Goal: Transaction & Acquisition: Purchase product/service

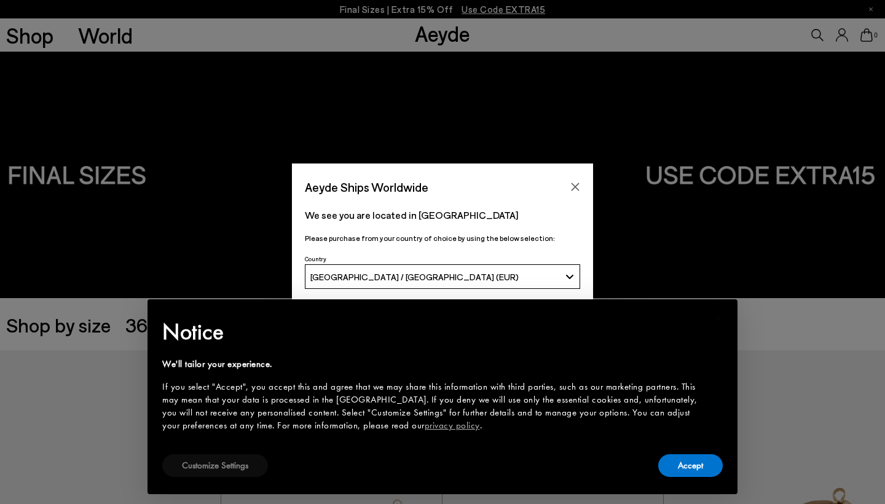
click at [195, 473] on button "Customize Settings" at bounding box center [215, 465] width 106 height 23
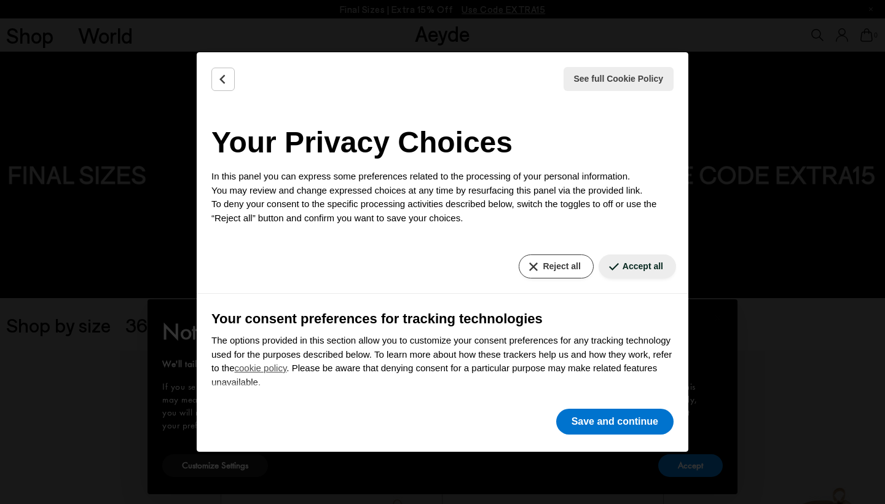
click at [566, 269] on button "Reject all" at bounding box center [556, 266] width 74 height 24
click at [589, 427] on button "Save and continue" at bounding box center [614, 422] width 117 height 26
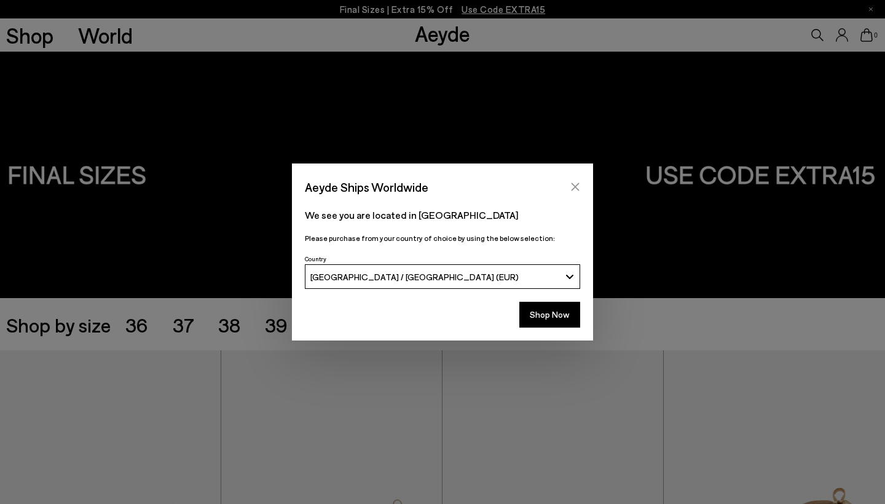
click at [575, 184] on icon "Close" at bounding box center [575, 187] width 10 height 10
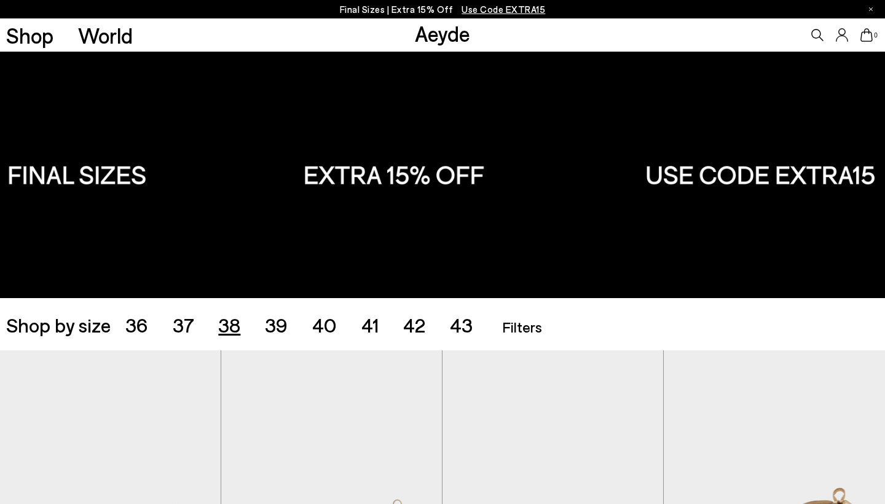
click at [226, 331] on span "38" at bounding box center [229, 324] width 22 height 23
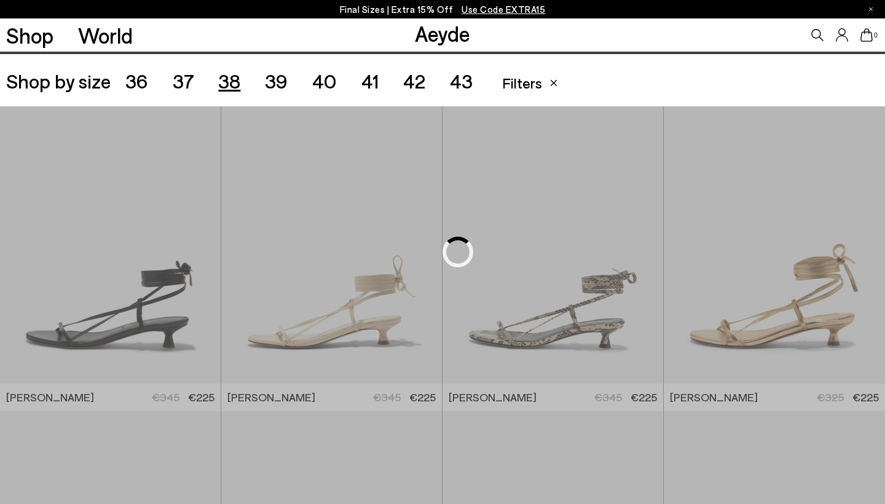
scroll to position [246, 0]
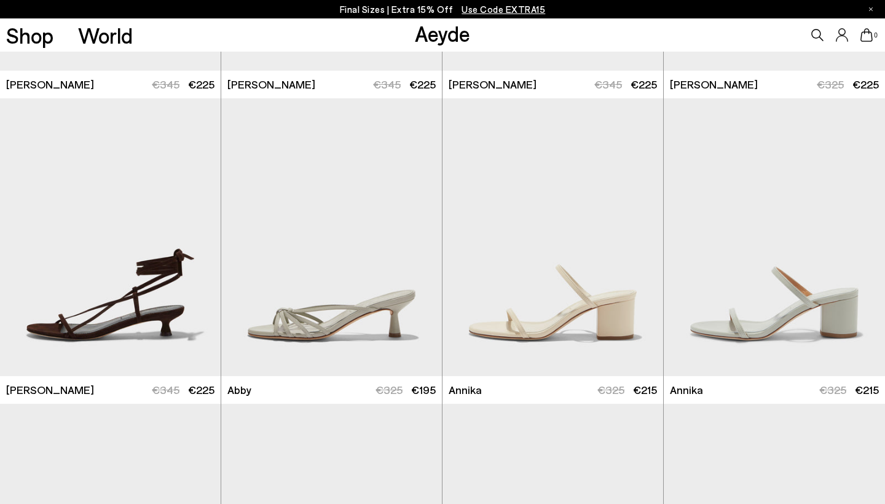
scroll to position [561, 0]
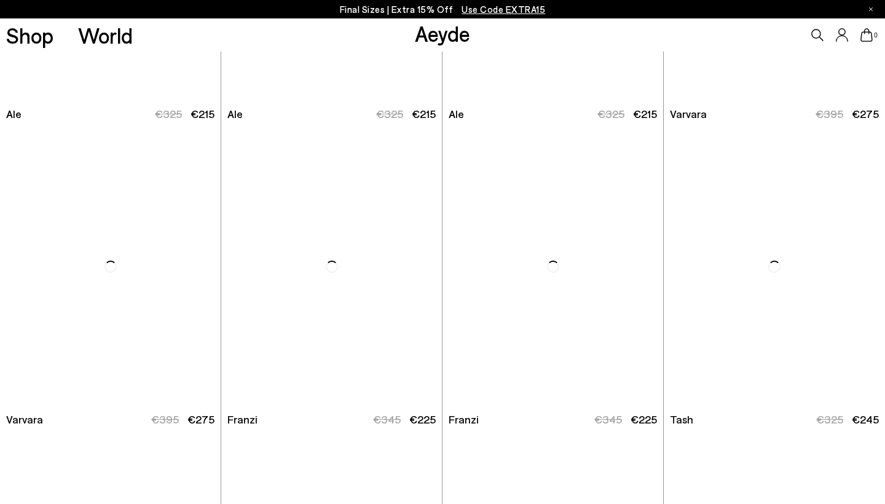
scroll to position [1842, 0]
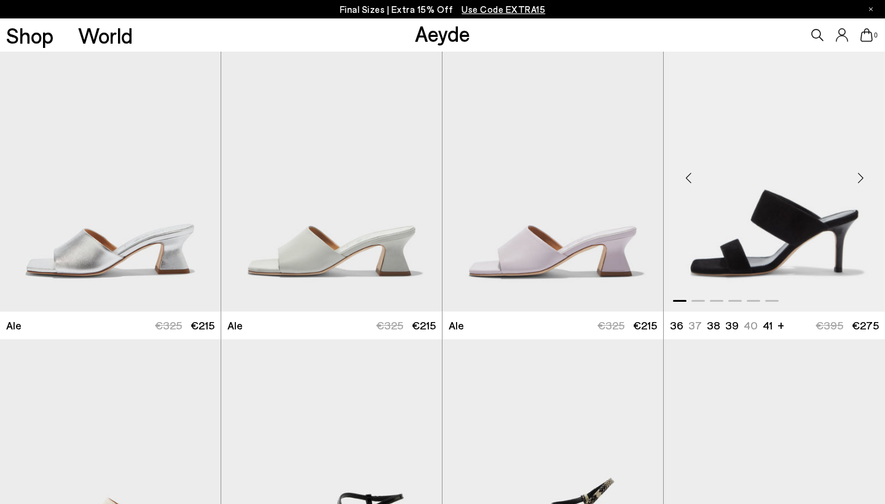
click at [858, 182] on div "Next slide" at bounding box center [860, 177] width 37 height 37
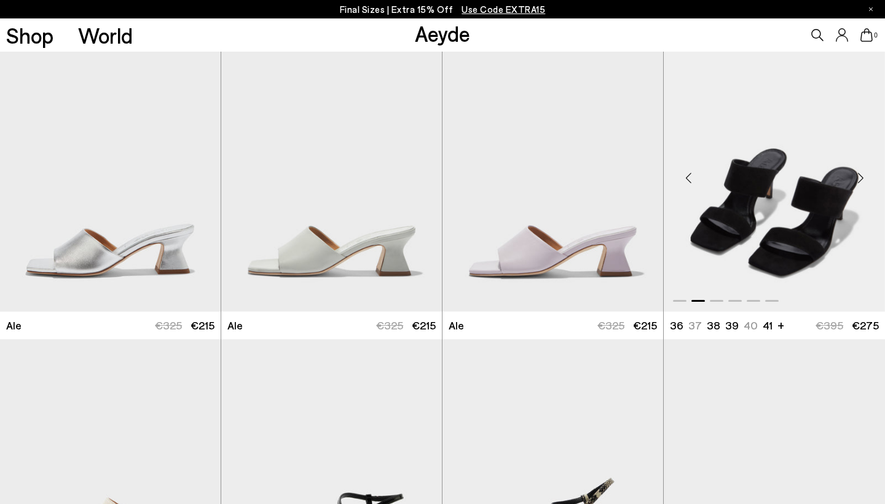
click at [858, 182] on div "Next slide" at bounding box center [860, 177] width 37 height 37
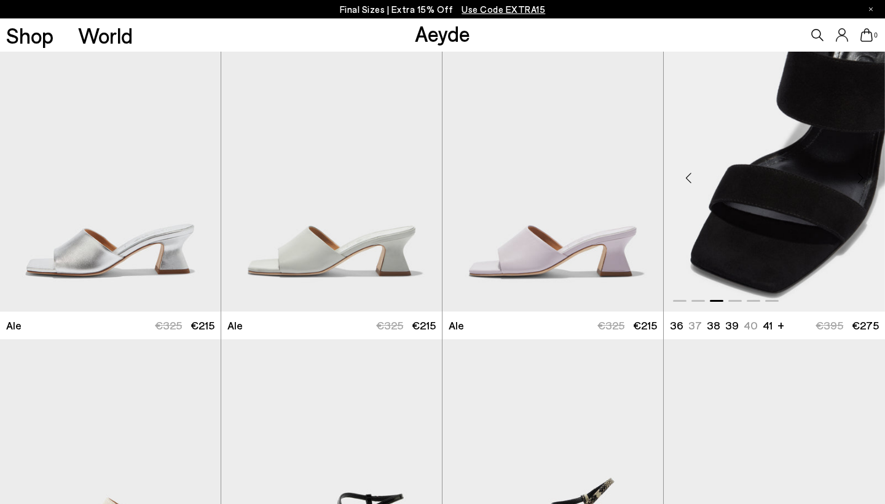
click at [858, 182] on div "Next slide" at bounding box center [860, 177] width 37 height 37
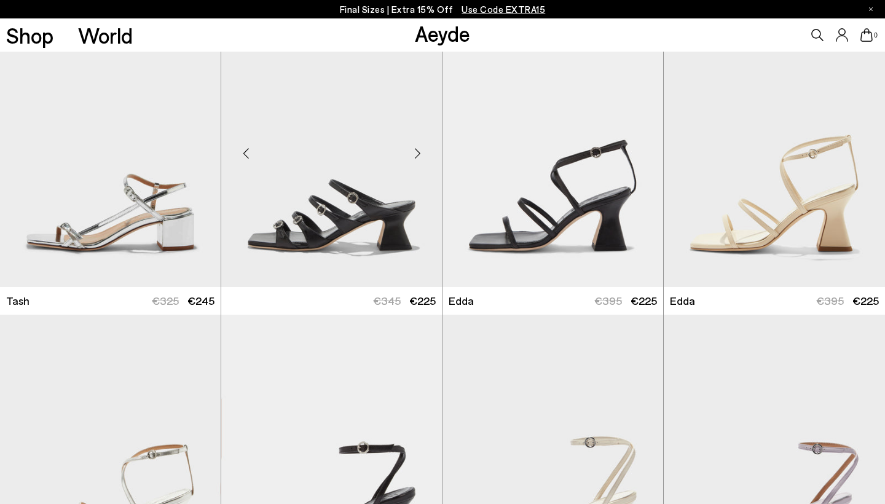
scroll to position [2470, 0]
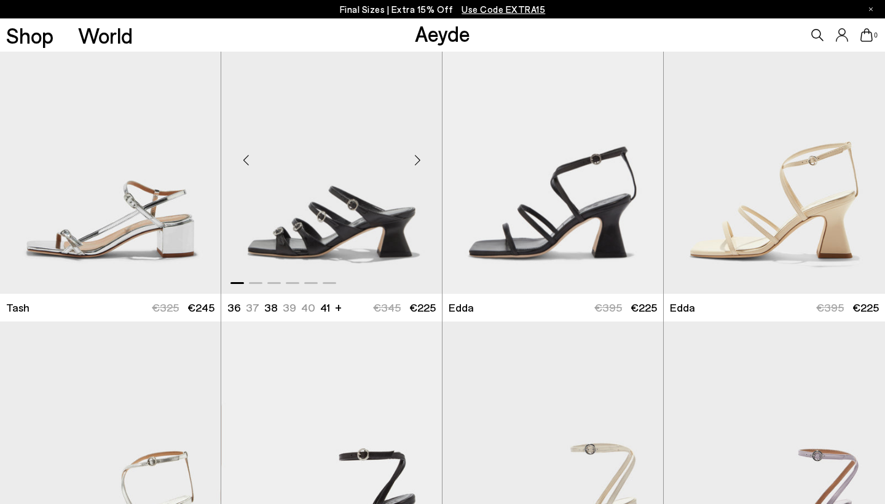
click at [416, 159] on div "Next slide" at bounding box center [417, 159] width 37 height 37
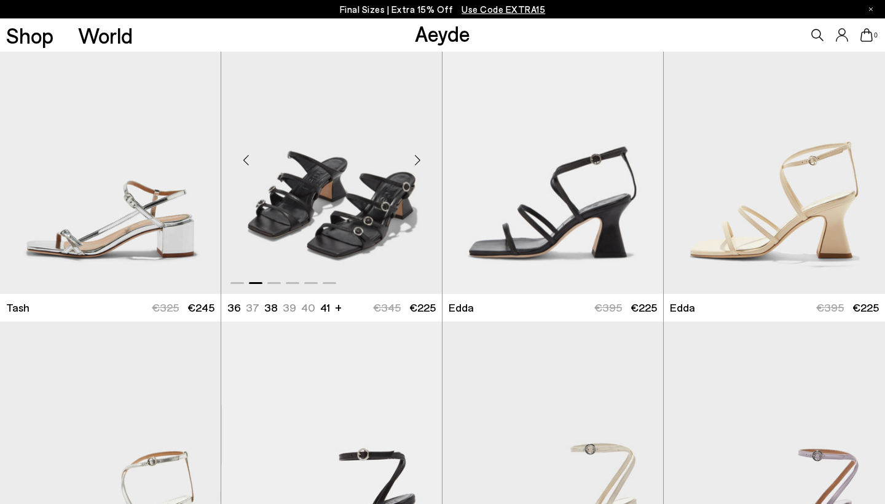
click at [416, 159] on div "Next slide" at bounding box center [417, 159] width 37 height 37
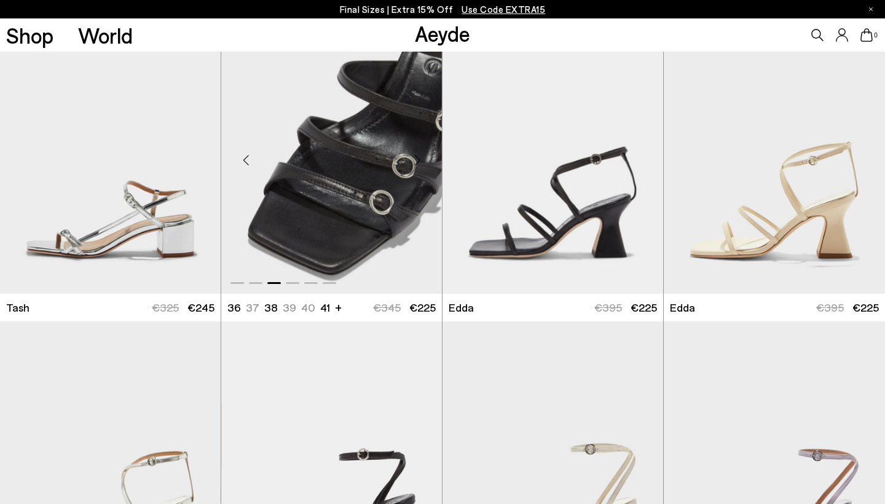
click at [416, 159] on div "Next slide" at bounding box center [417, 159] width 37 height 37
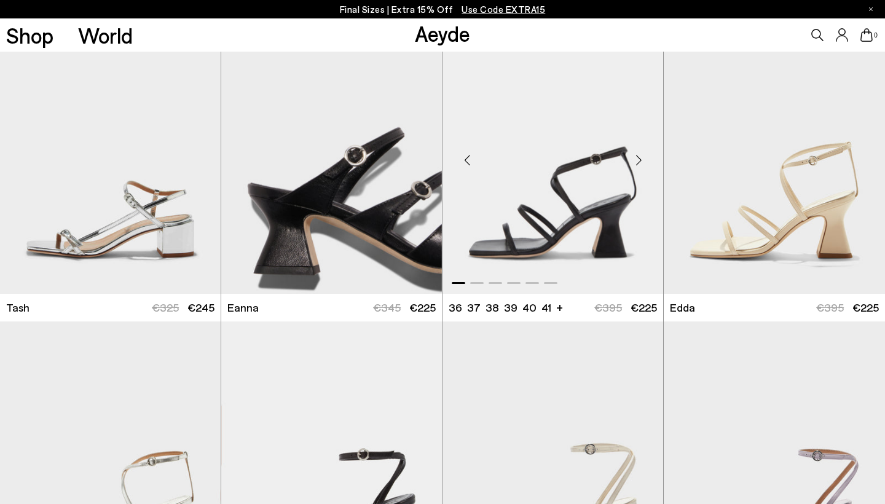
click at [636, 160] on div "Next slide" at bounding box center [638, 159] width 37 height 37
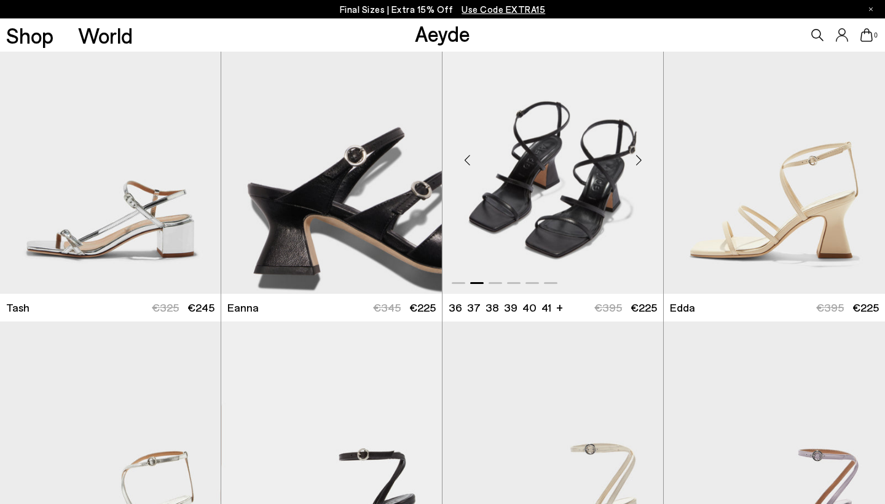
click at [636, 160] on div "Next slide" at bounding box center [638, 159] width 37 height 37
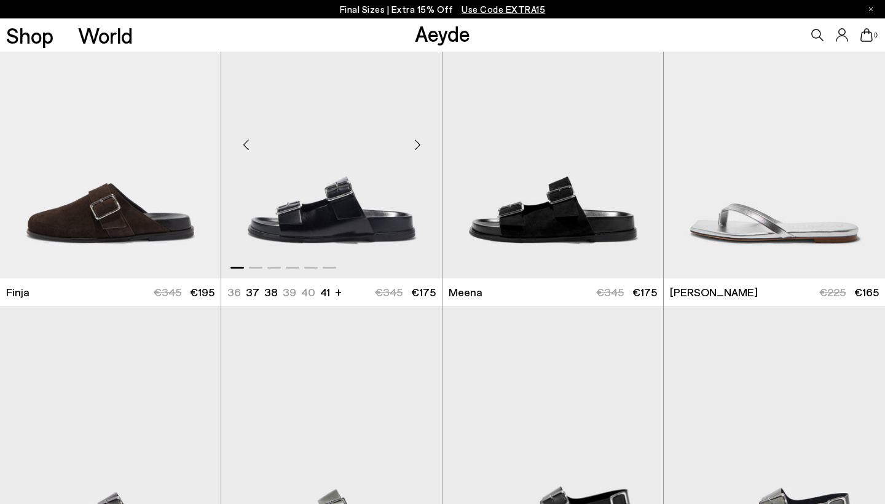
scroll to position [3399, 0]
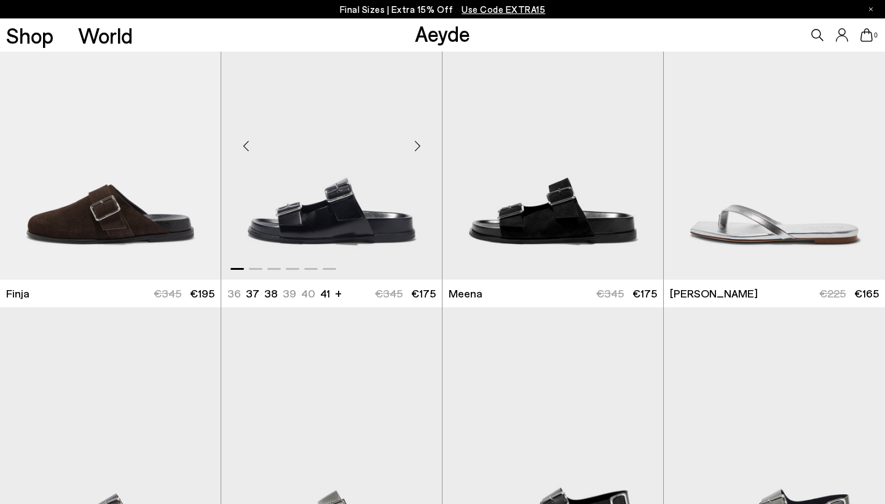
click at [419, 144] on div "Next slide" at bounding box center [417, 145] width 37 height 37
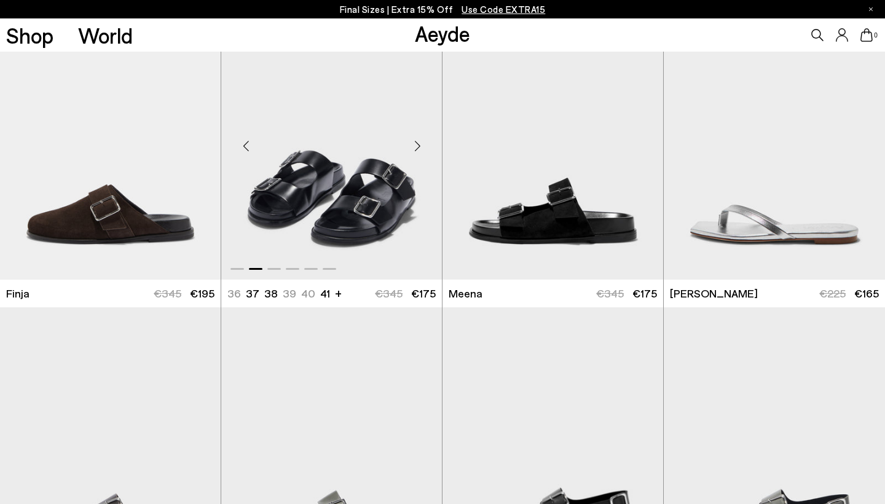
click at [419, 144] on div "Next slide" at bounding box center [417, 145] width 37 height 37
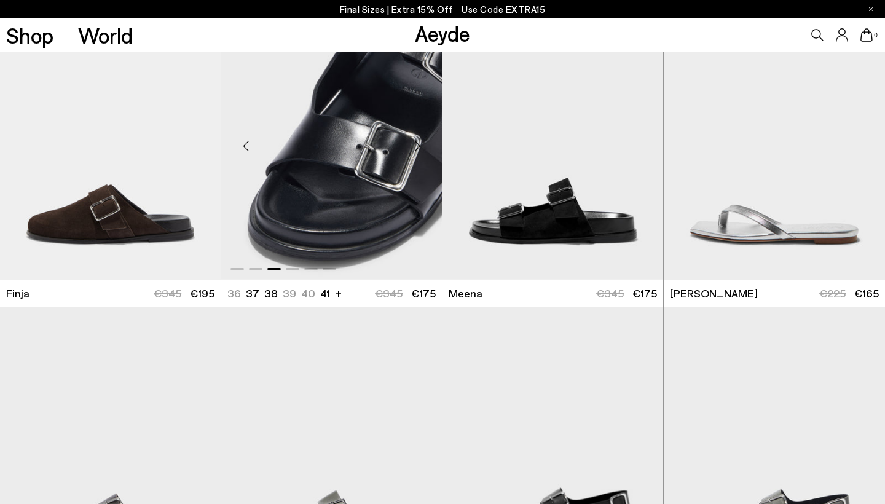
click at [419, 144] on div "Next slide" at bounding box center [417, 145] width 37 height 37
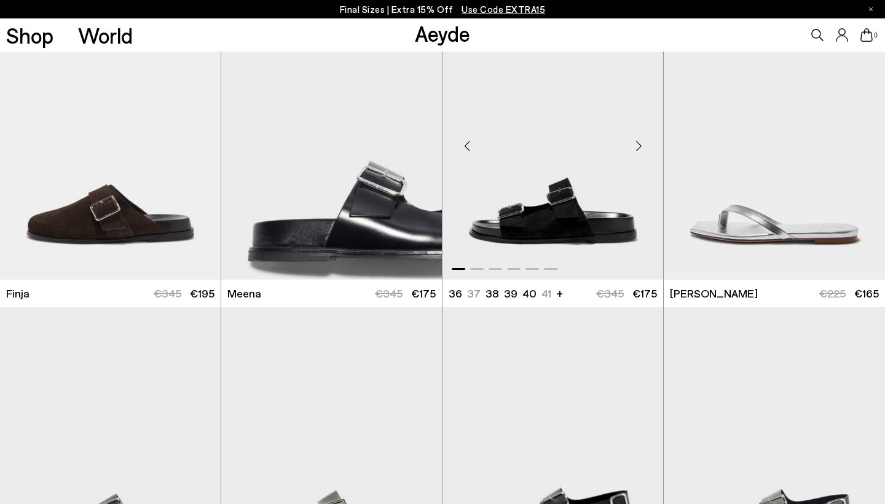
click at [636, 146] on div "Next slide" at bounding box center [638, 145] width 37 height 37
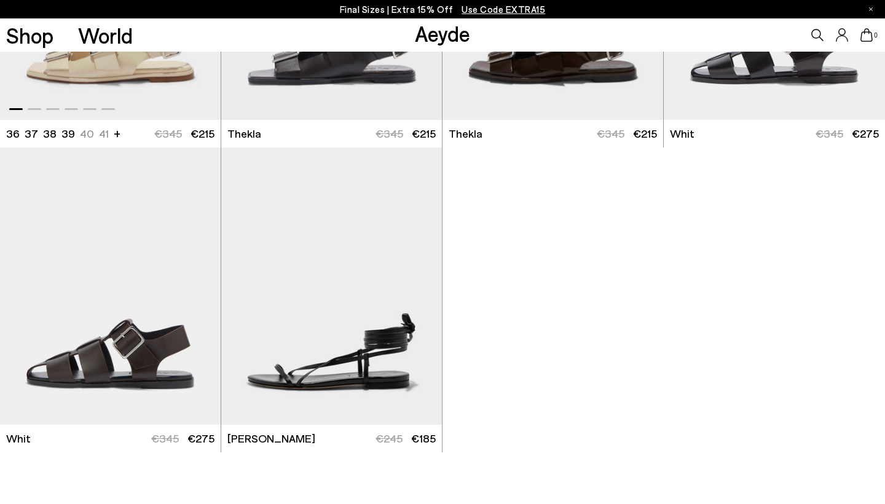
scroll to position [4172, 0]
